Goal: Navigation & Orientation: Find specific page/section

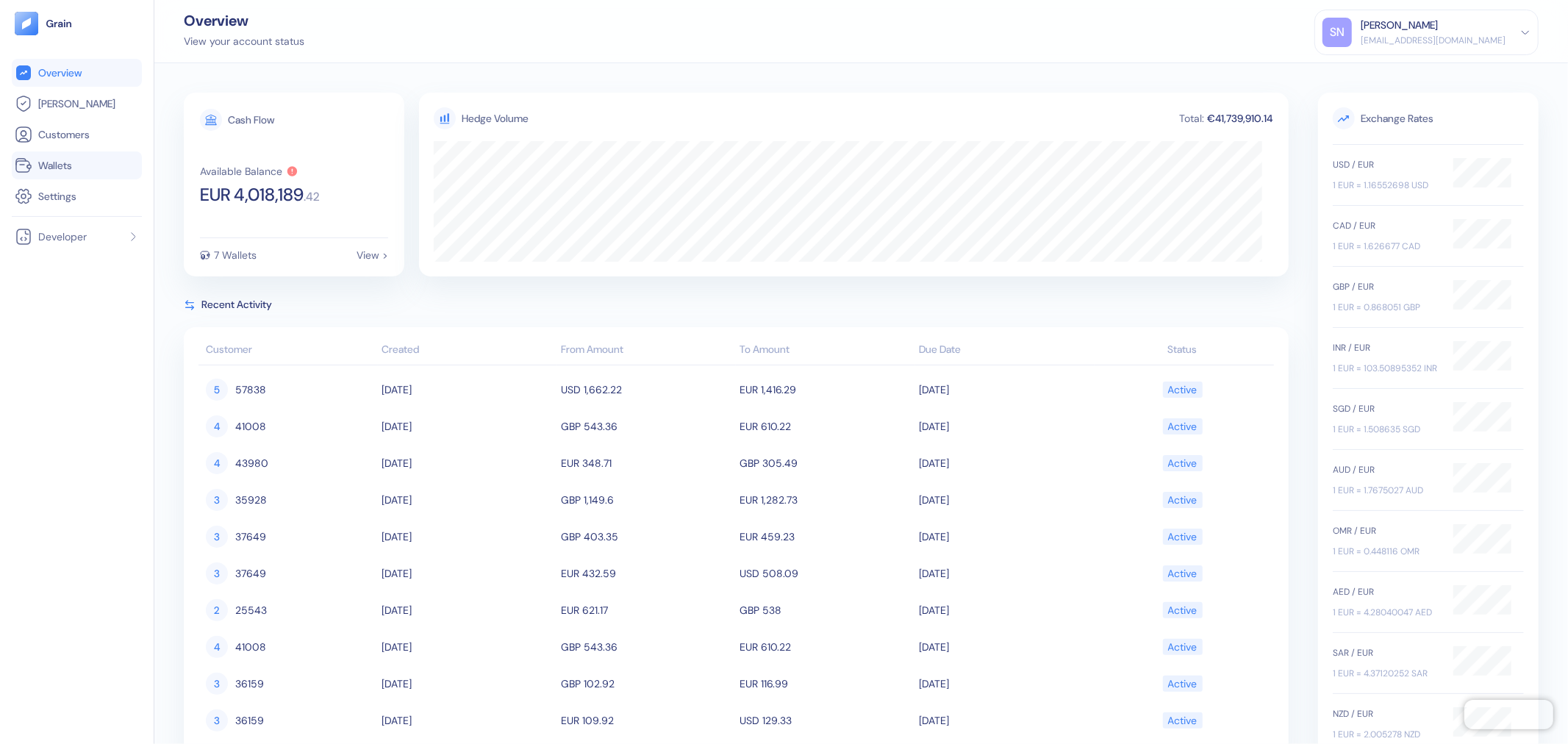
click at [90, 166] on link "Wallets" at bounding box center [76, 165] width 124 height 18
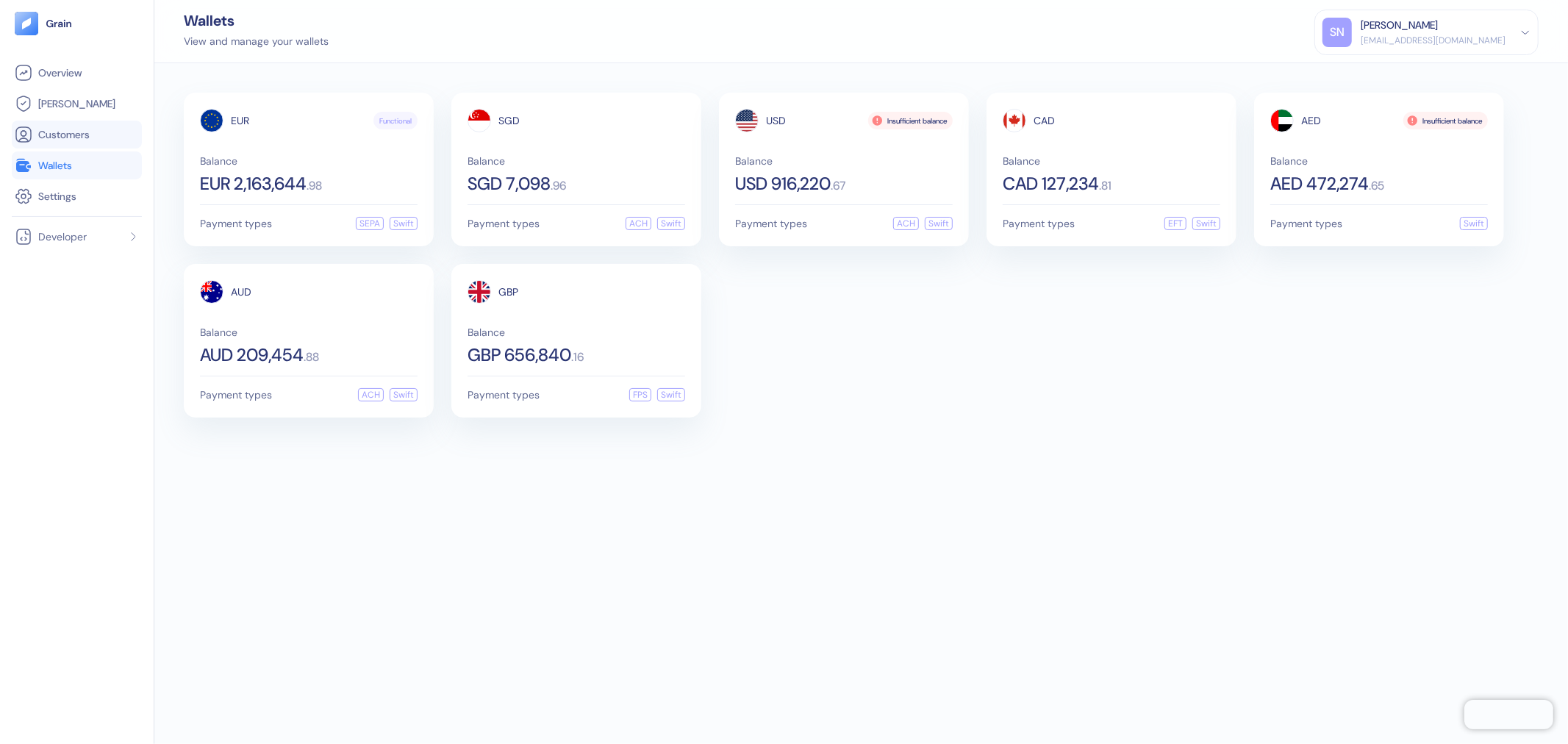
click at [89, 131] on span "Customers" at bounding box center [64, 134] width 52 height 15
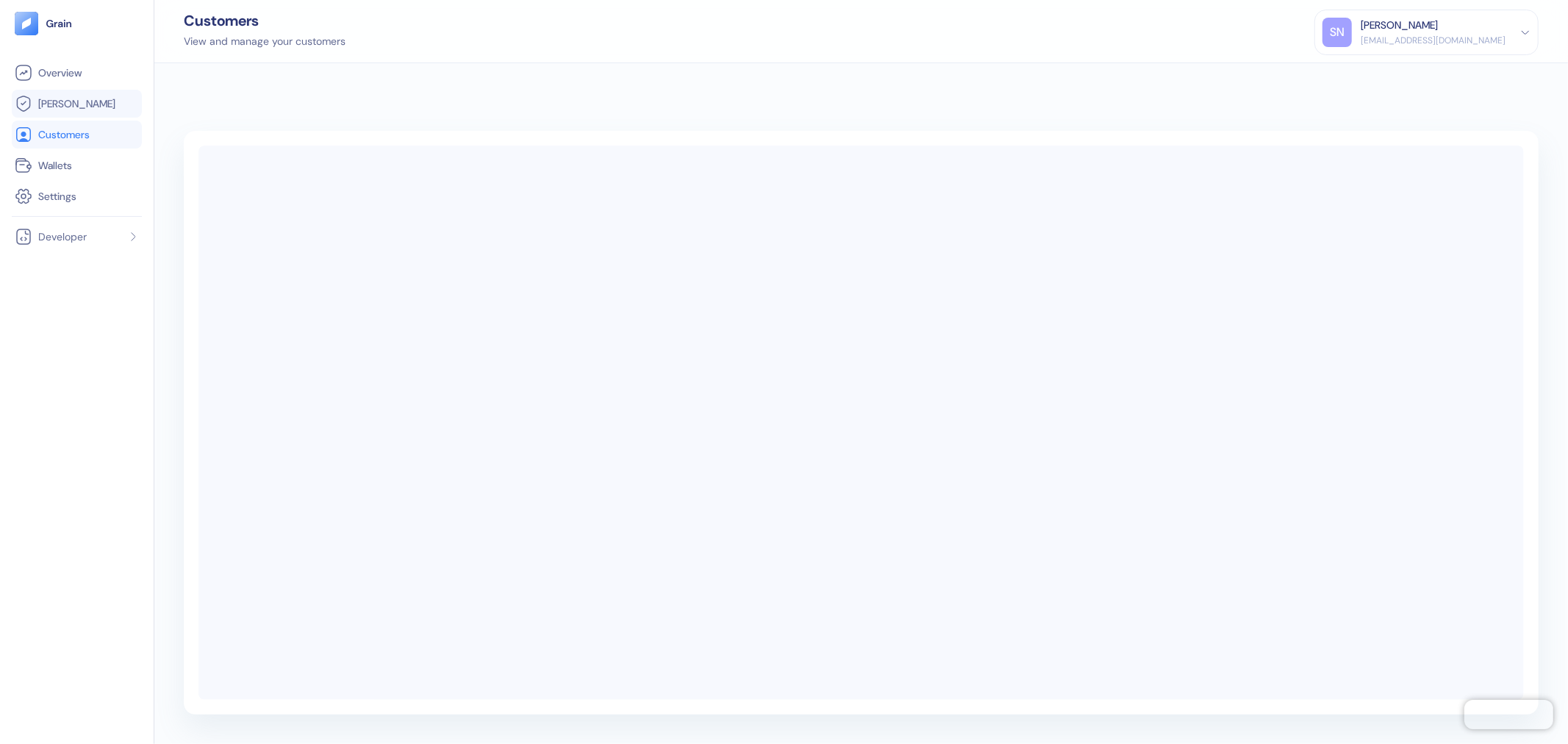
click at [93, 99] on link "[PERSON_NAME]" at bounding box center [76, 104] width 124 height 18
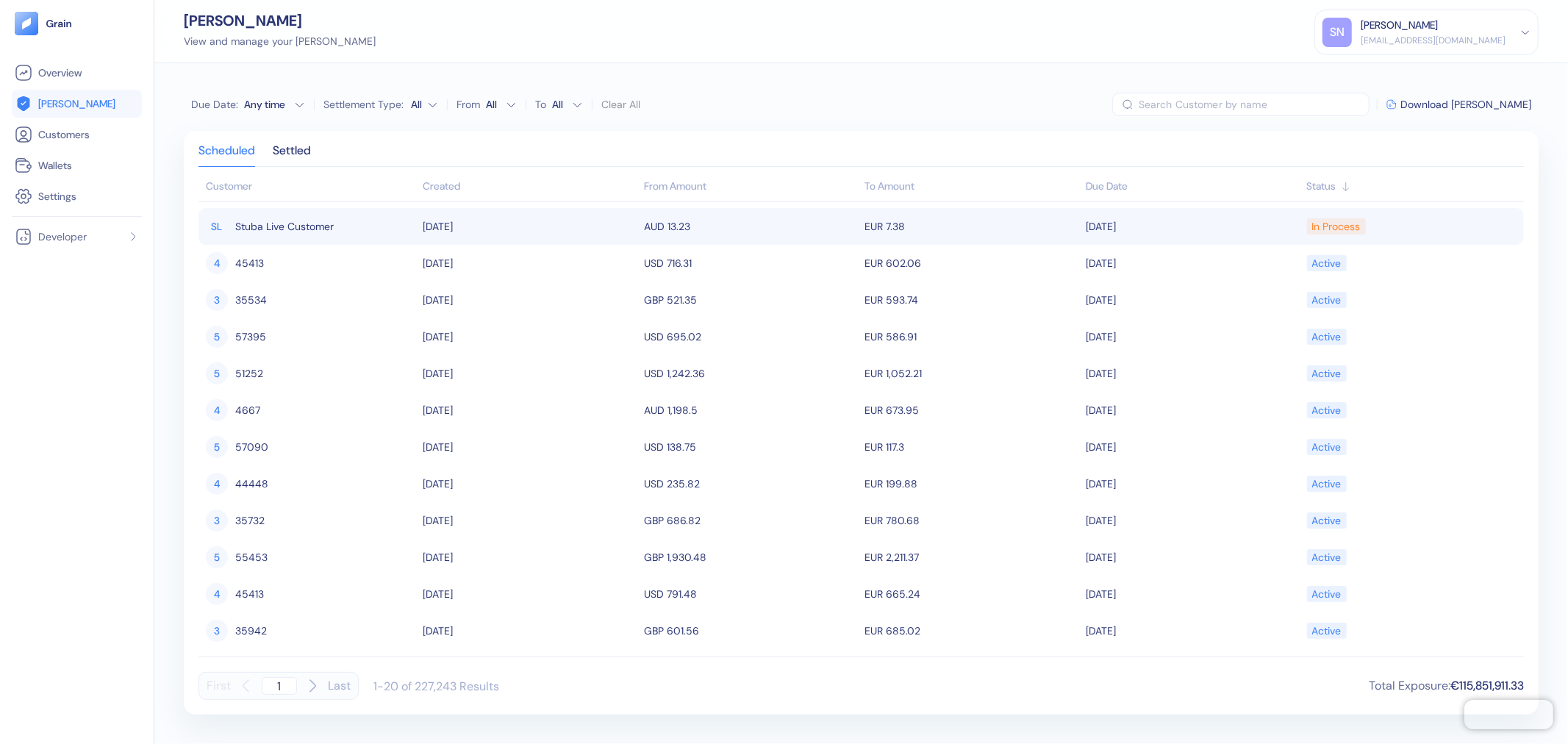
click at [393, 234] on div "[PERSON_NAME] Live Customer" at bounding box center [310, 227] width 210 height 25
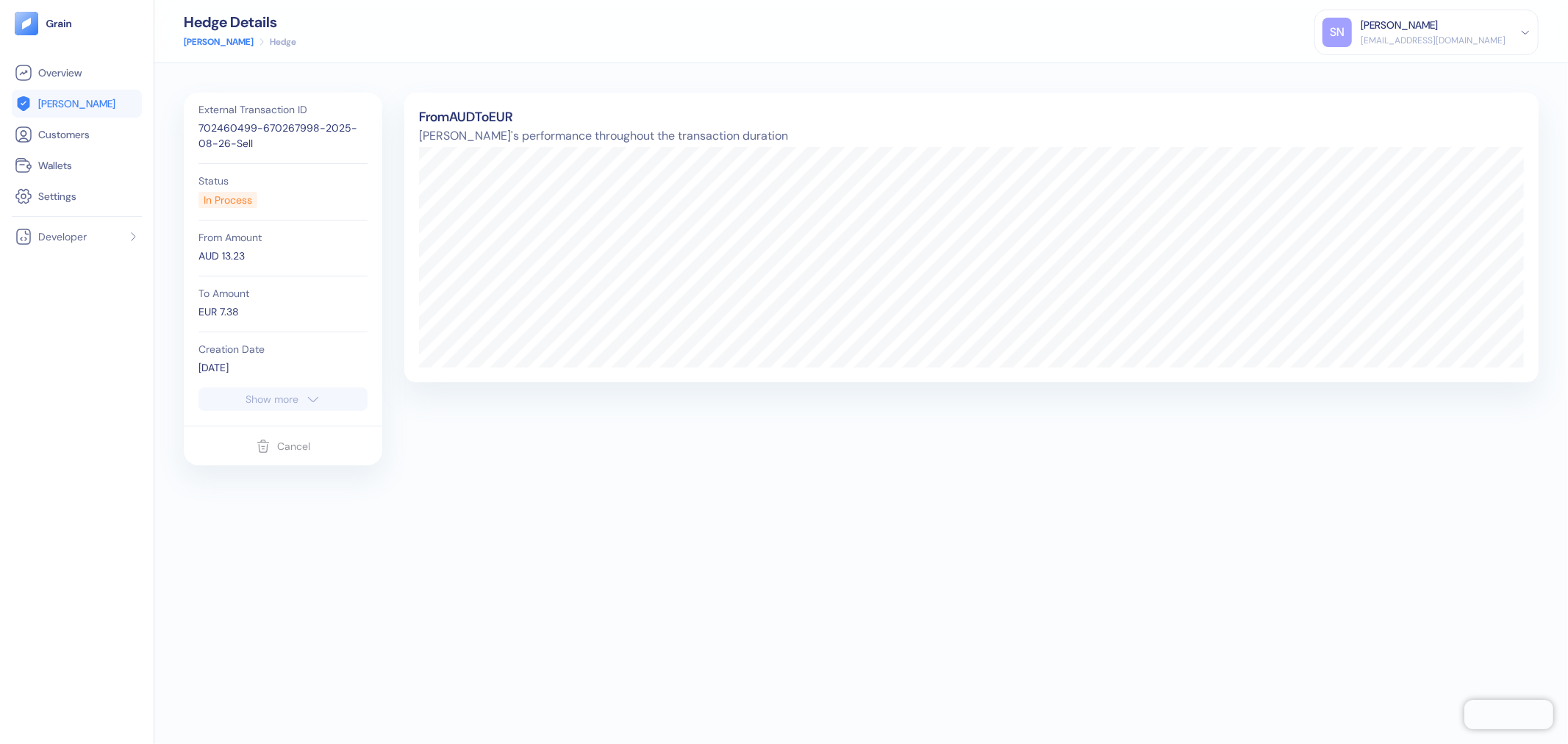
click at [55, 101] on span "[PERSON_NAME]" at bounding box center [76, 103] width 77 height 15
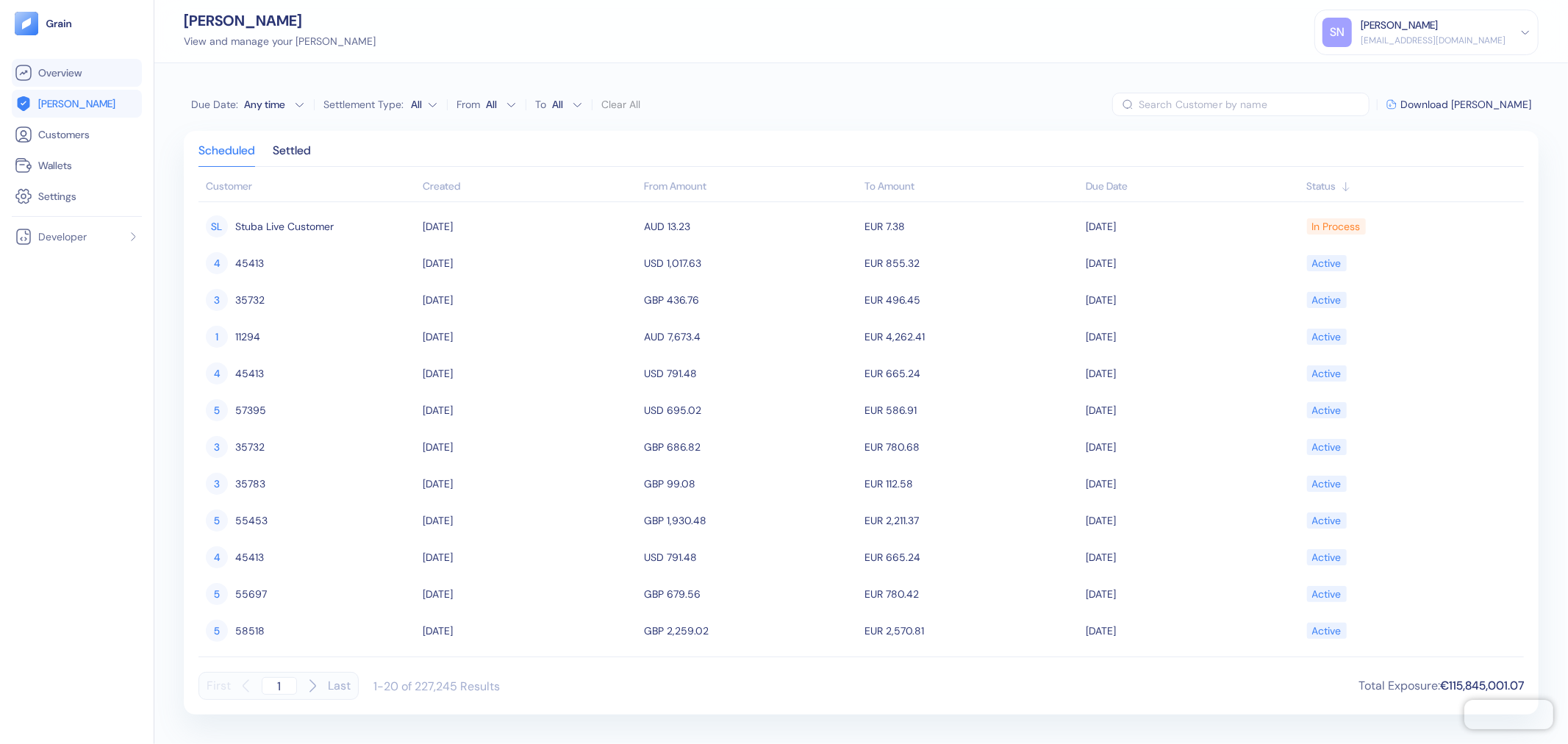
click at [53, 75] on span "Overview" at bounding box center [60, 72] width 43 height 15
